Goal: Answer question/provide support

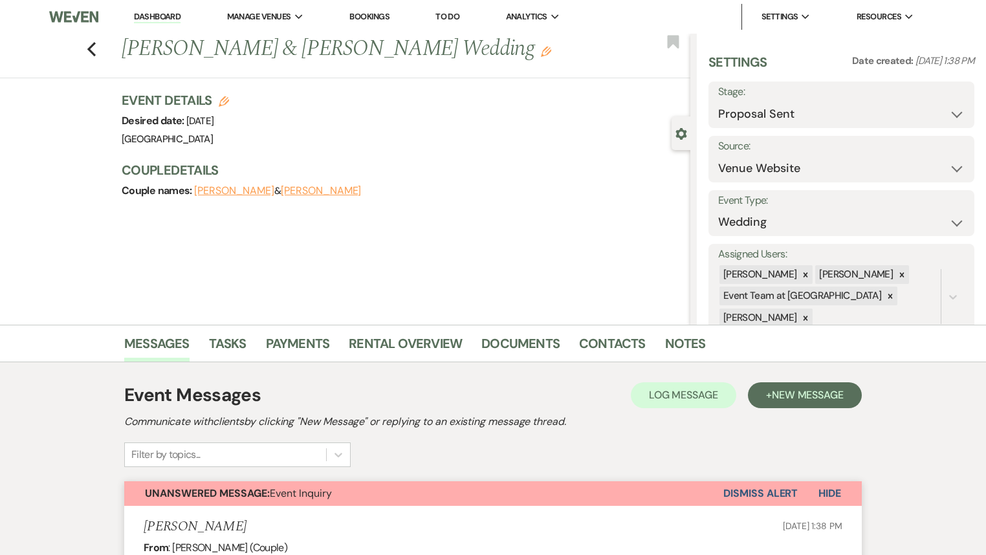
select select "6"
select select "5"
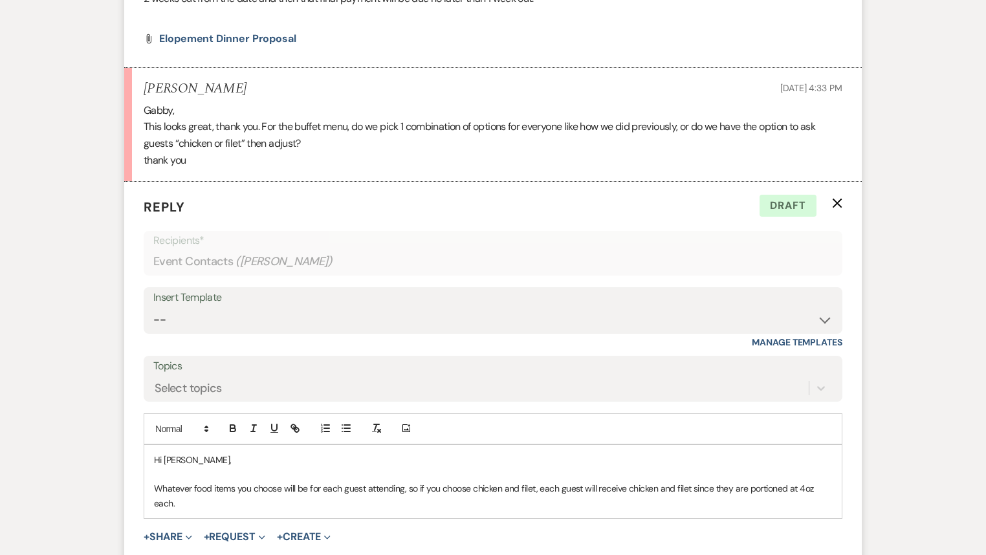
scroll to position [2723, 0]
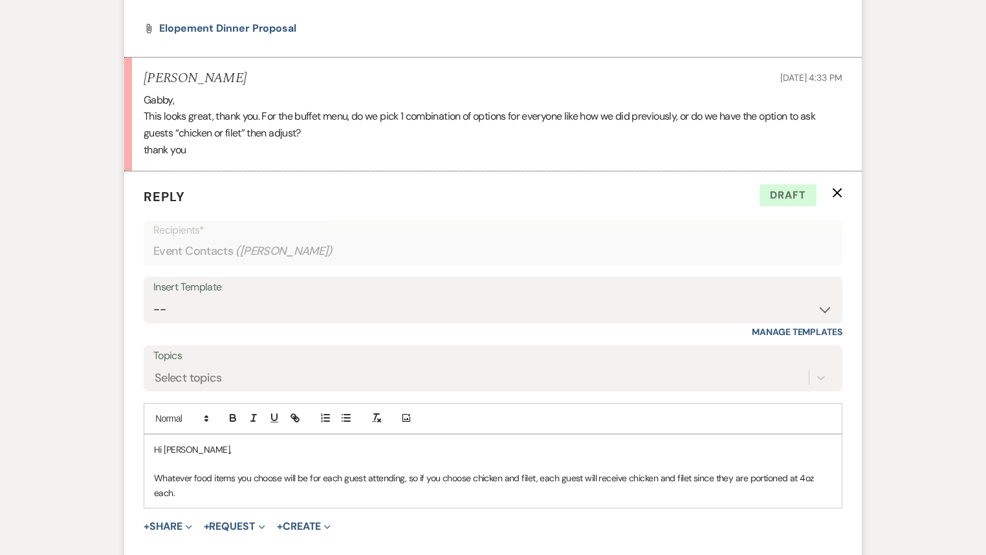
click at [348, 494] on p "Whatever food items you choose will be for each guest attending, so if you choo…" at bounding box center [493, 485] width 678 height 29
click at [410, 476] on p "Whatever food items you choose will be for each guest attending, so if you choo…" at bounding box center [493, 485] width 678 height 29
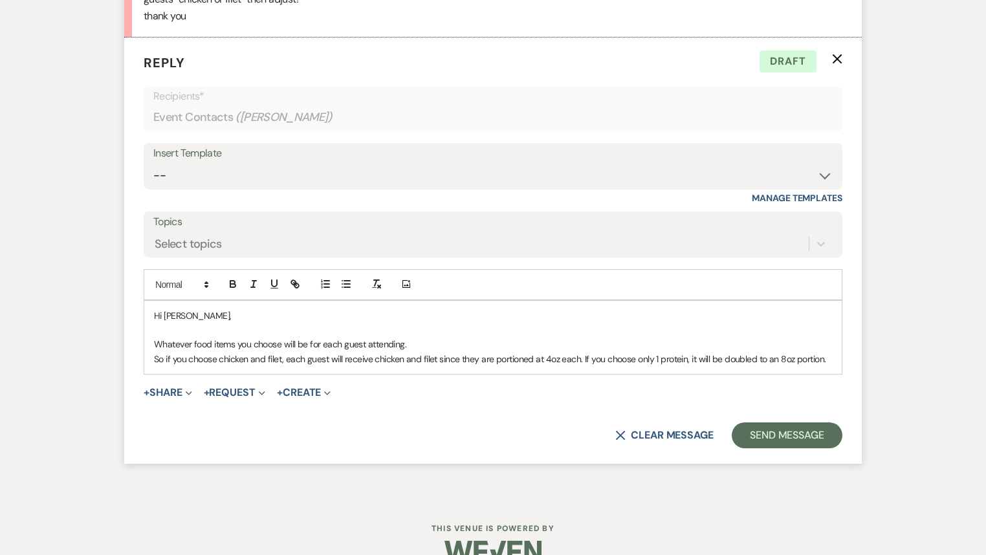
scroll to position [2878, 0]
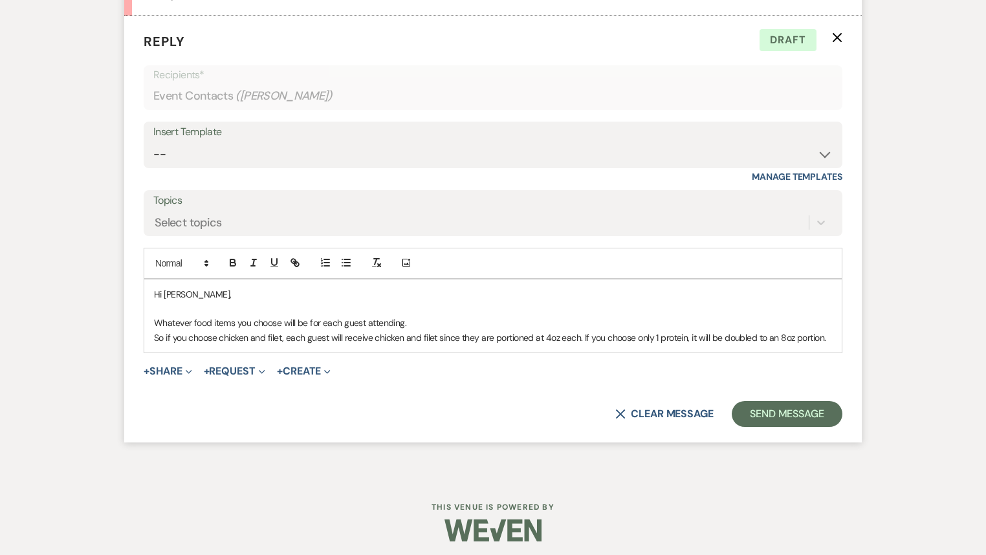
click at [483, 318] on p "Whatever food items you choose will be for each guest attending." at bounding box center [493, 323] width 678 height 14
drag, startPoint x: 585, startPoint y: 318, endPoint x: 511, endPoint y: 320, distance: 73.8
click at [511, 320] on p "Whatever food items you choose will be for each guest attending. Guests receive…" at bounding box center [493, 323] width 678 height 14
click at [546, 319] on p "Whatever food items you choose will be for each guest attending. Guests receive…" at bounding box center [493, 323] width 678 height 14
click at [781, 417] on button "Send Message" at bounding box center [787, 414] width 111 height 26
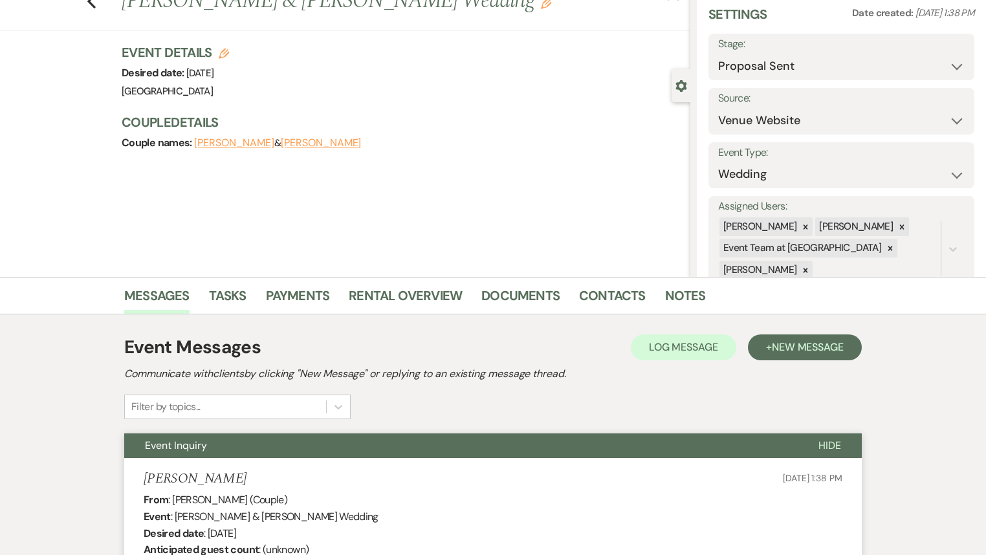
scroll to position [0, 0]
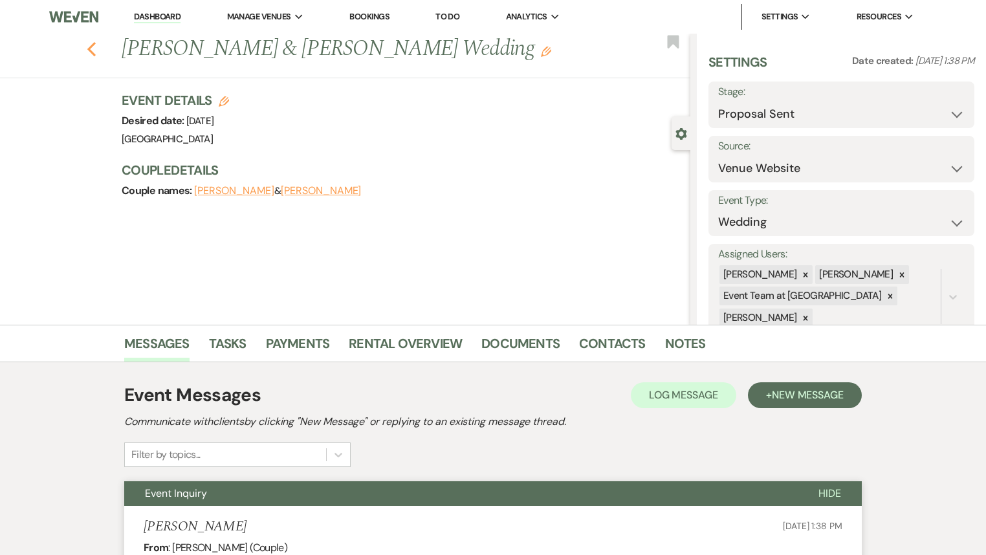
click at [94, 49] on icon "Previous" at bounding box center [92, 49] width 10 height 16
select select "6"
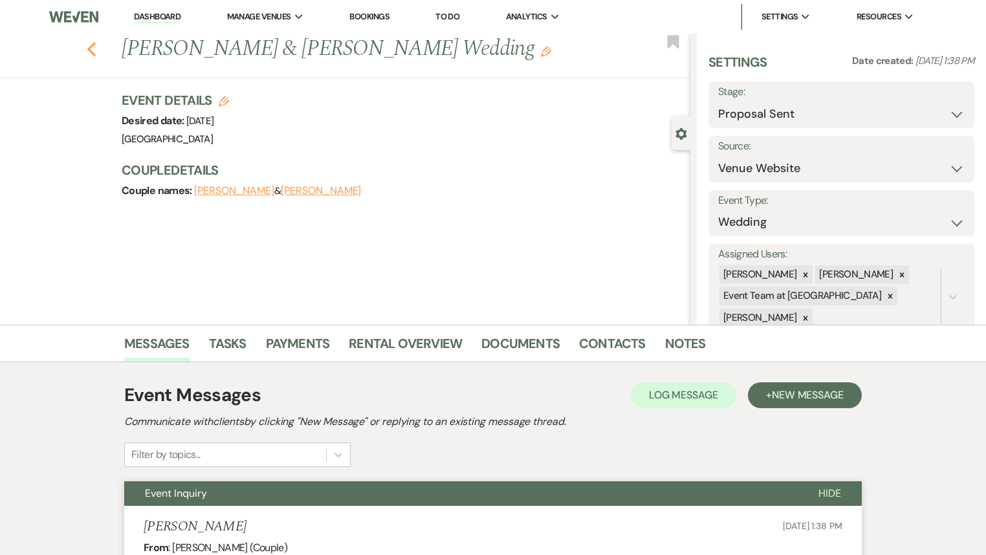
select select "6"
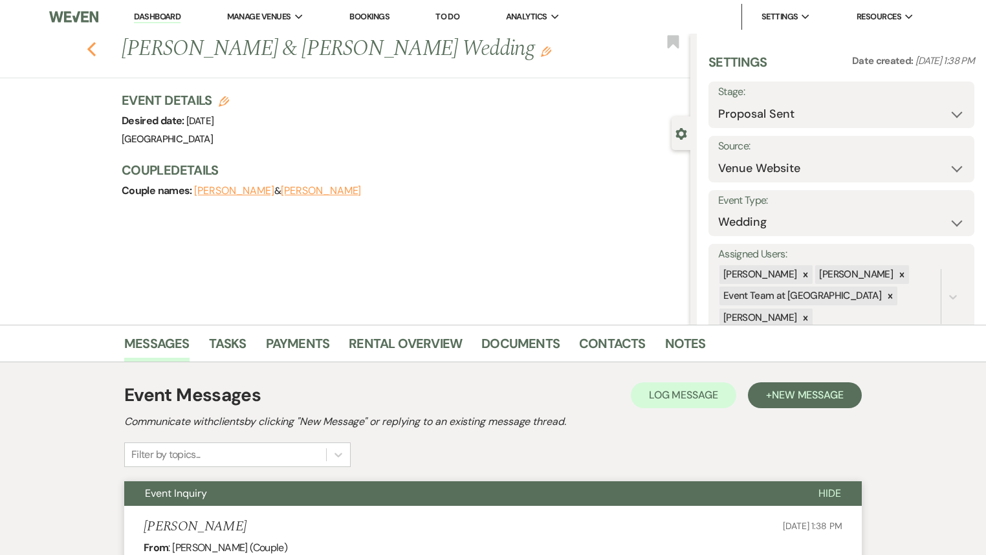
select select "6"
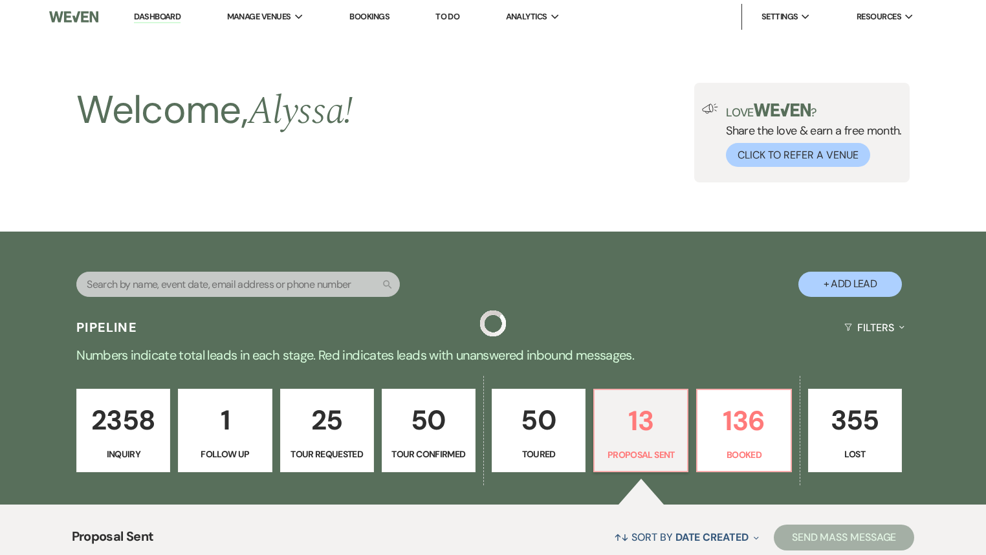
scroll to position [259, 0]
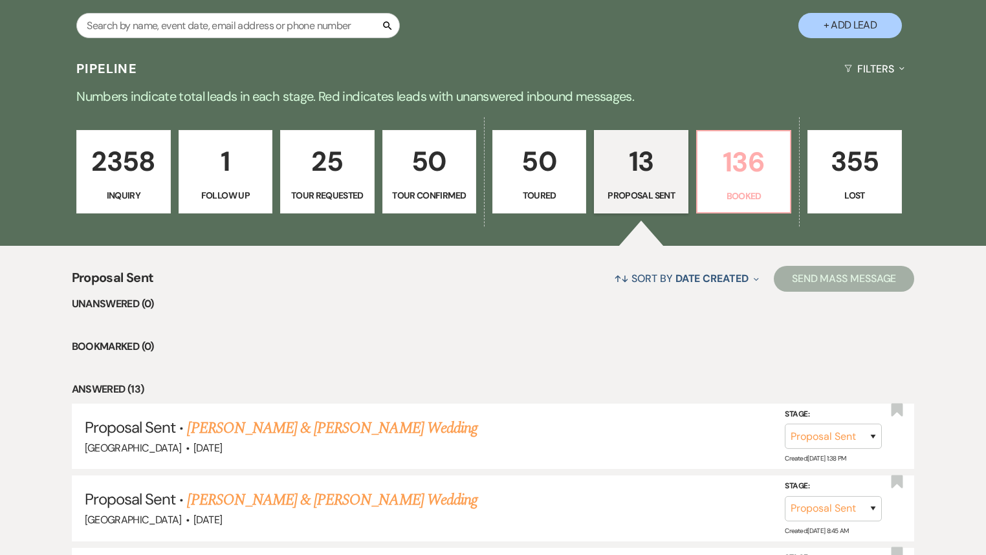
click at [743, 201] on p "Booked" at bounding box center [743, 196] width 77 height 14
select select "7"
